Goal: Obtain resource: Download file/media

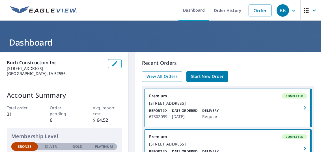
click at [252, 106] on div "[STREET_ADDRESS]" at bounding box center [228, 103] width 158 height 5
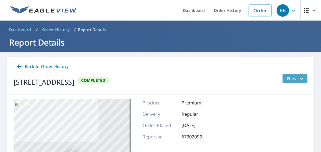
click at [290, 78] on span "Files" at bounding box center [296, 78] width 18 height 7
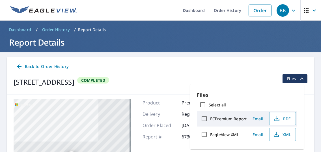
drag, startPoint x: 279, startPoint y: 118, endPoint x: 243, endPoint y: 91, distance: 44.8
click at [243, 91] on p "Files" at bounding box center [247, 95] width 100 height 8
click at [279, 117] on span "PDF" at bounding box center [282, 118] width 18 height 7
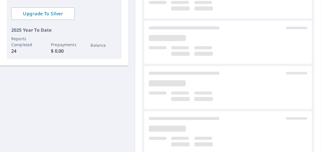
scroll to position [158, 0]
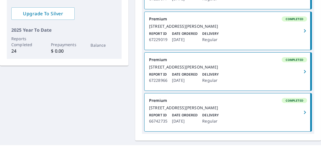
click at [209, 70] on div "[STREET_ADDRESS][PERSON_NAME]" at bounding box center [228, 66] width 158 height 5
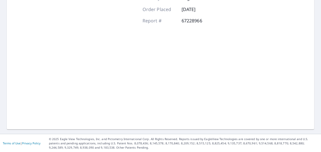
click at [209, 79] on div "Product Premium Delivery Regular Order Placed [DATE] Report # 67228966" at bounding box center [178, 53] width 73 height 141
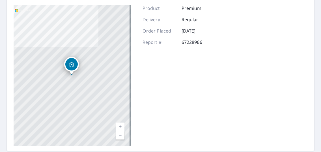
scroll to position [95, 0]
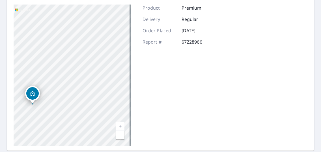
click at [38, 107] on div "[STREET_ADDRESS][PERSON_NAME]" at bounding box center [73, 75] width 118 height 141
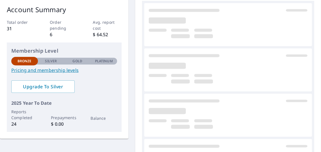
scroll to position [86, 0]
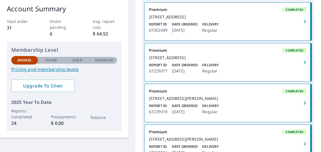
click at [205, 101] on div "[STREET_ADDRESS][PERSON_NAME]" at bounding box center [228, 98] width 158 height 5
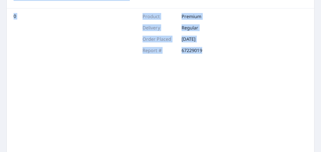
click at [205, 108] on div "Product Premium Delivery Regular Order Placed Sep 02, 2025 Report # 67229019" at bounding box center [178, 83] width 73 height 141
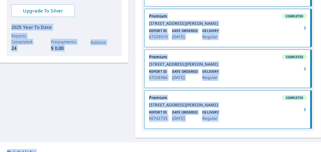
click at [223, 81] on div "Report ID 67228966 Date Ordered Sep 02, 2025 Delivery Regular" at bounding box center [228, 75] width 158 height 12
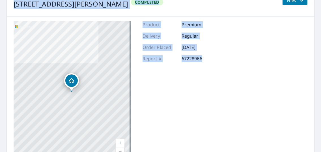
scroll to position [78, 0]
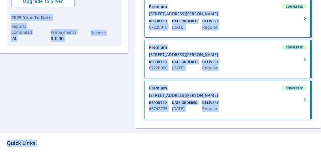
scroll to position [172, 0]
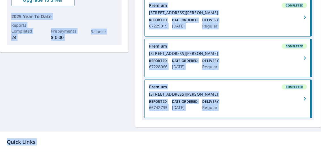
click at [244, 64] on link "Premium Completed 500 W Merrill Ave Fairfield, IA 52556 Report ID 67228966 Date…" at bounding box center [227, 58] width 167 height 38
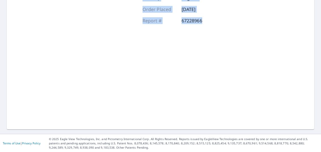
click at [244, 64] on div "Product Premium Delivery Regular Order Placed Sep 02, 2025 Report # 67228966" at bounding box center [160, 54] width 307 height 150
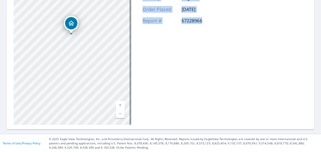
click at [165, 38] on div "Product Premium Delivery Regular Order Placed Sep 02, 2025 Report # 67228966" at bounding box center [178, 53] width 73 height 141
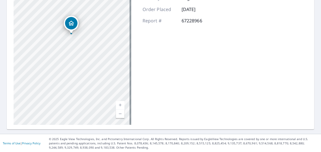
click at [208, 40] on div "Product Premium Delivery Regular Order Placed Sep 02, 2025 Report # 67228966" at bounding box center [178, 53] width 73 height 141
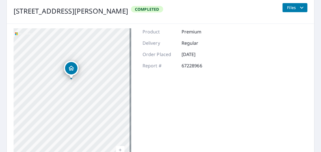
scroll to position [71, 0]
click at [290, 7] on span "Files" at bounding box center [296, 7] width 18 height 7
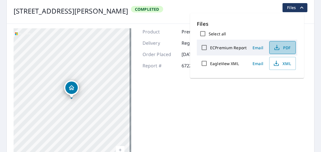
click at [279, 42] on button "PDF" at bounding box center [282, 47] width 27 height 13
